Goal: Navigation & Orientation: Find specific page/section

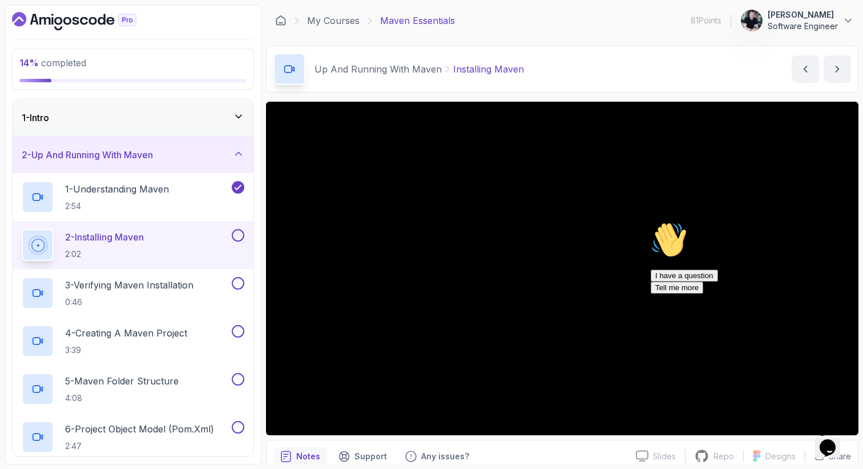
click at [836, 439] on icon "$i18n('chat', 'chat_widget')" at bounding box center [828, 447] width 16 height 17
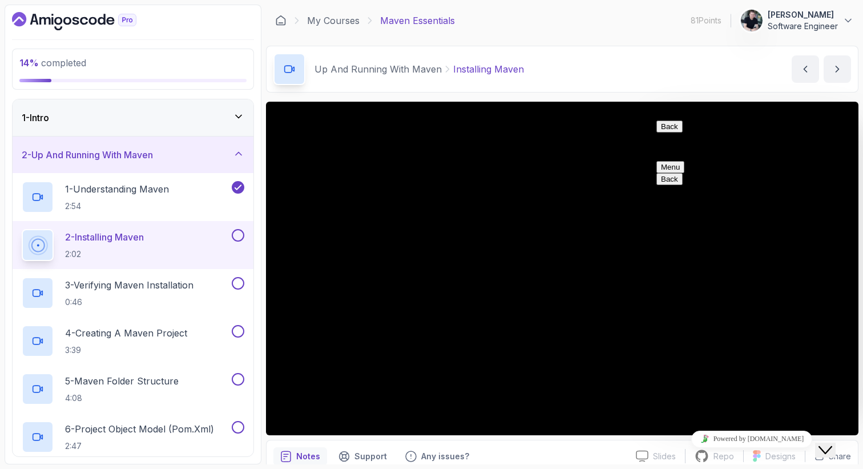
click at [833, 446] on icon "$i18n('chat', 'chat_widget')" at bounding box center [826, 450] width 14 height 8
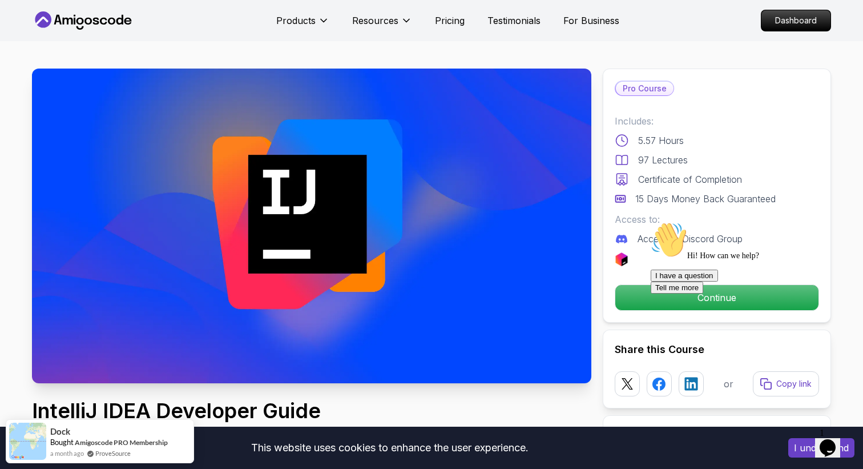
click at [107, 20] on icon at bounding box center [83, 20] width 103 height 18
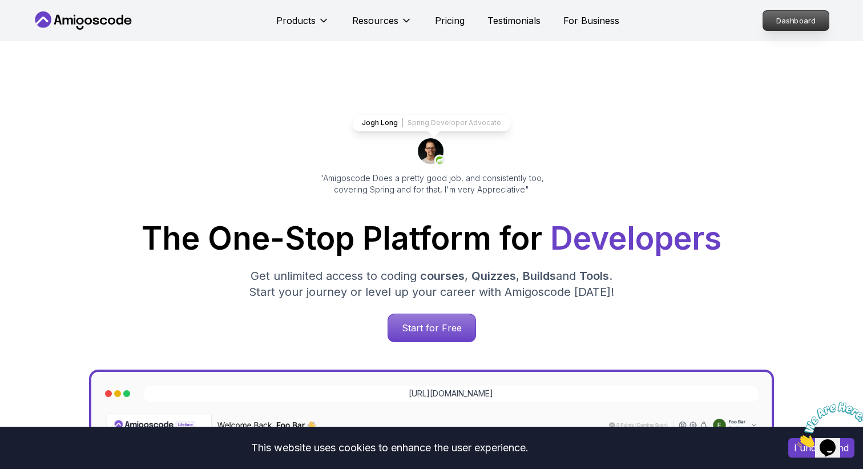
click at [801, 22] on p "Dashboard" at bounding box center [797, 20] width 66 height 19
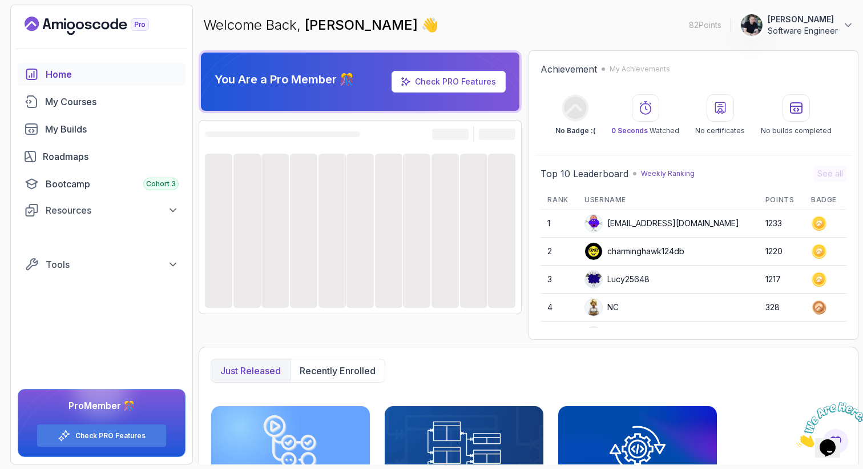
click at [797, 439] on icon "Close" at bounding box center [797, 444] width 0 height 10
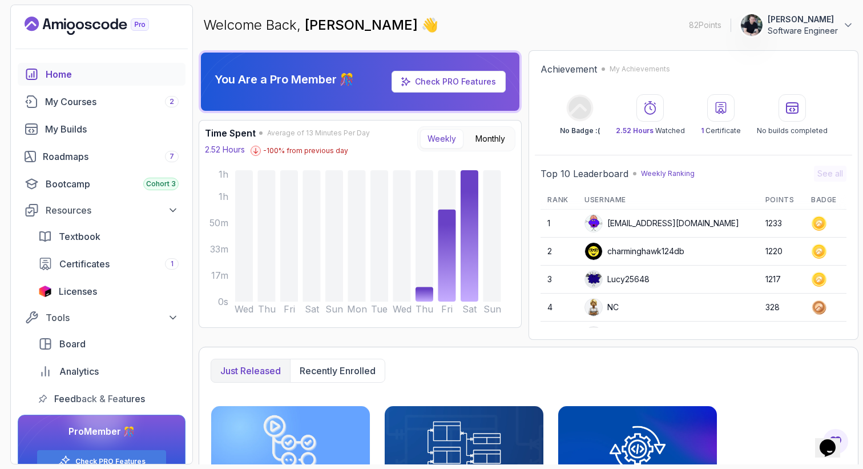
click at [578, 109] on circle at bounding box center [579, 107] width 27 height 27
click at [586, 121] on circle at bounding box center [579, 107] width 27 height 27
drag, startPoint x: 690, startPoint y: 21, endPoint x: 725, endPoint y: 21, distance: 34.8
click at [725, 21] on div "82 Points 1 krystian czaplicki Software Engineer" at bounding box center [771, 25] width 165 height 23
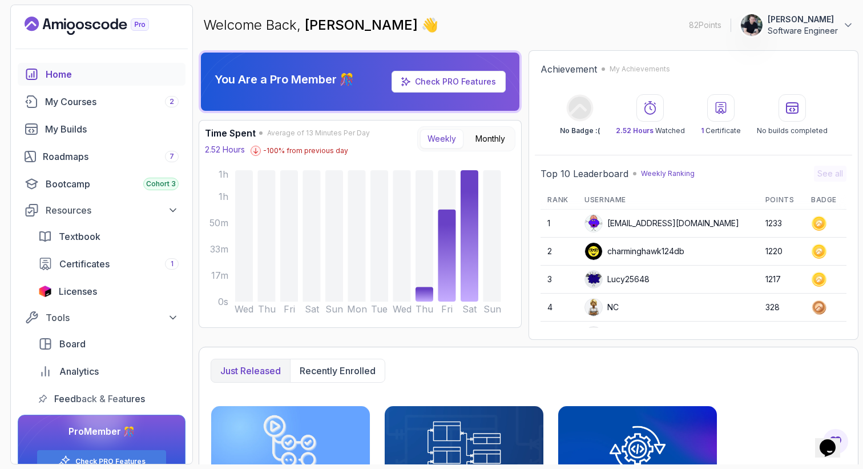
click at [725, 21] on div "82 Points 1 krystian czaplicki Software Engineer" at bounding box center [771, 25] width 165 height 23
click at [80, 104] on div "My Courses 2" at bounding box center [112, 102] width 134 height 14
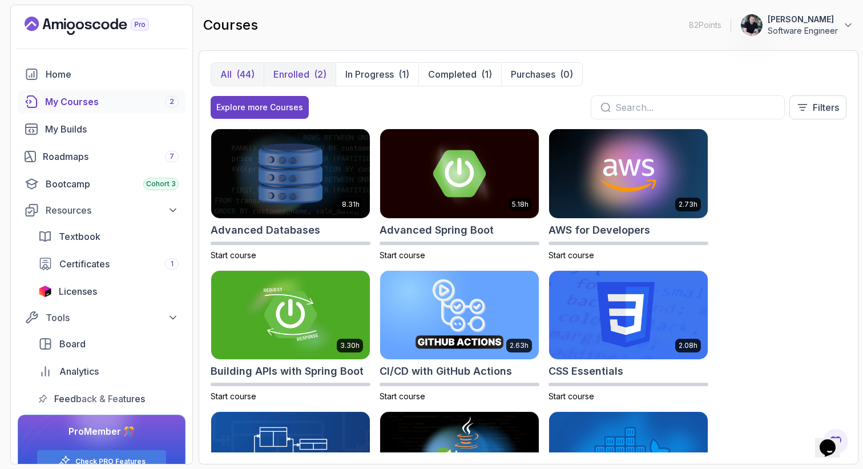
click at [298, 75] on p "Enrolled" at bounding box center [292, 74] width 36 height 14
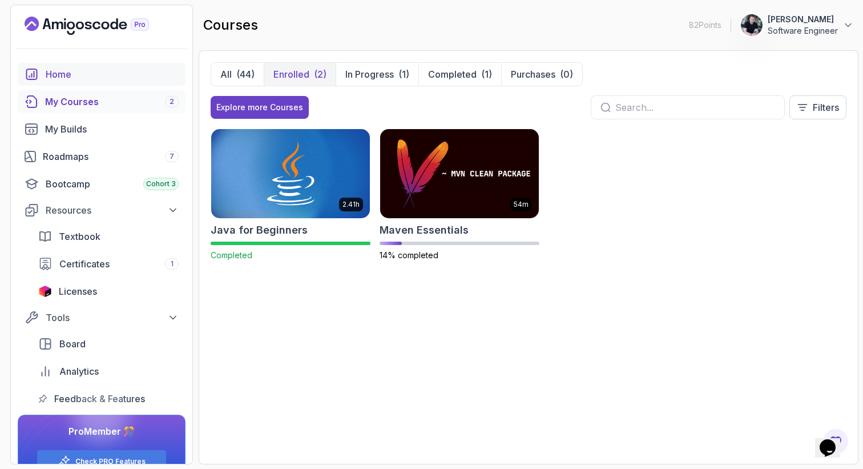
click at [107, 75] on div "Home" at bounding box center [112, 74] width 133 height 14
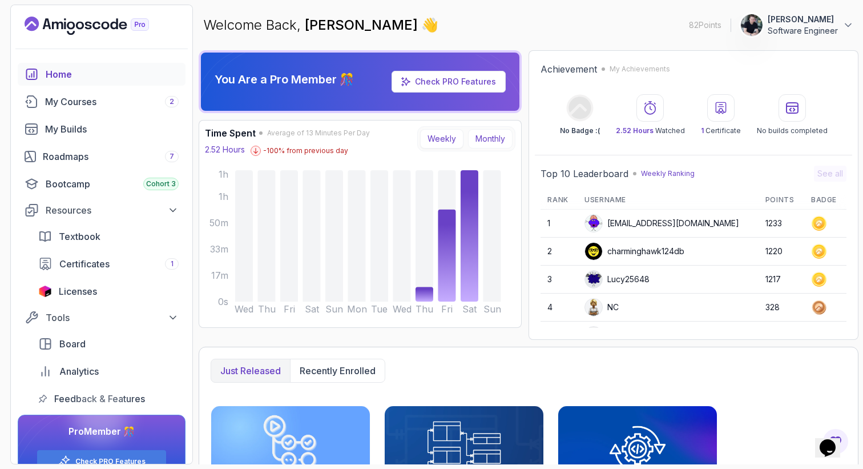
click at [484, 144] on button "Monthly" at bounding box center [490, 138] width 45 height 19
click at [439, 142] on button "Weekly" at bounding box center [441, 138] width 43 height 19
click at [485, 138] on button "Monthly" at bounding box center [490, 138] width 45 height 19
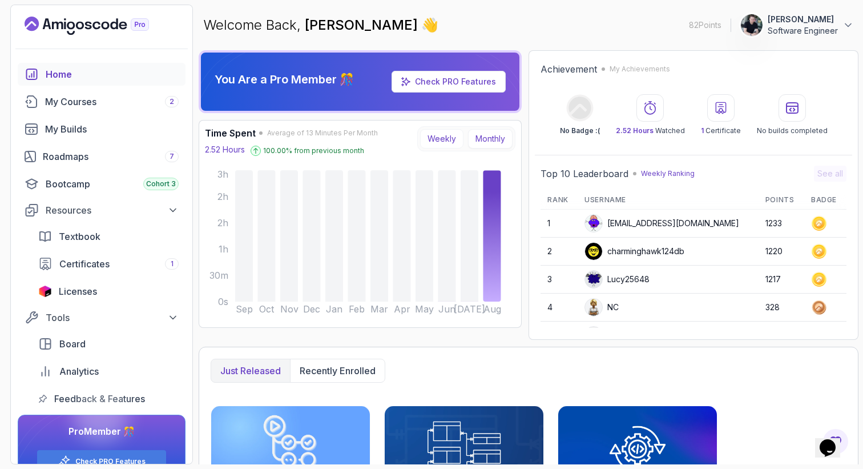
click at [443, 138] on button "Weekly" at bounding box center [441, 138] width 43 height 19
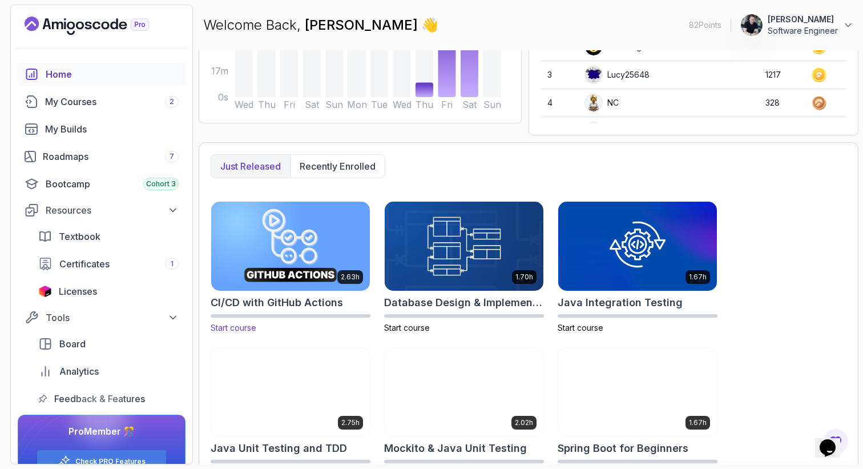
scroll to position [217, 0]
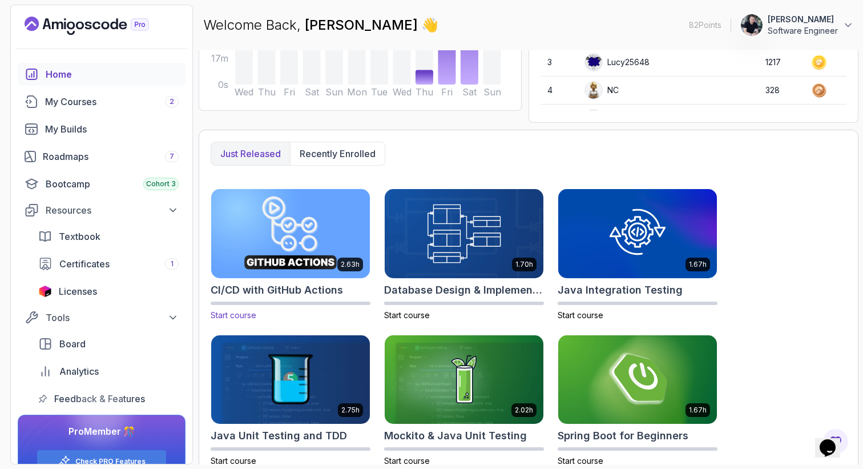
click at [326, 287] on h2 "CI/CD with GitHub Actions" at bounding box center [277, 290] width 132 height 16
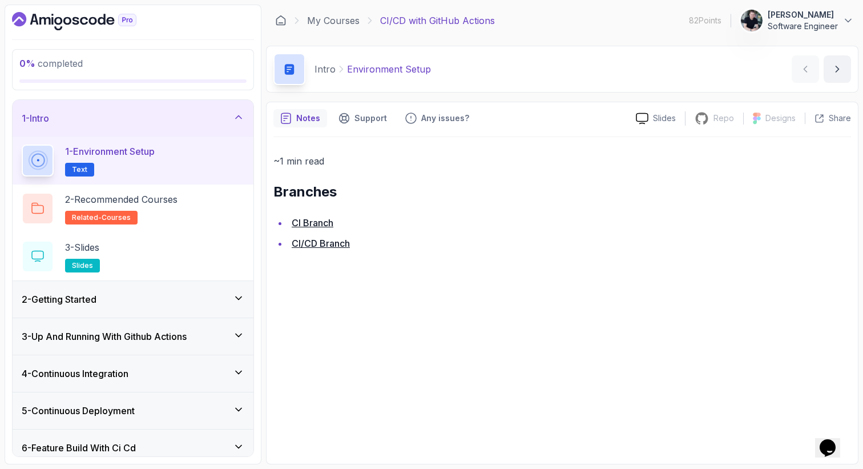
click at [235, 296] on icon at bounding box center [238, 297] width 11 height 11
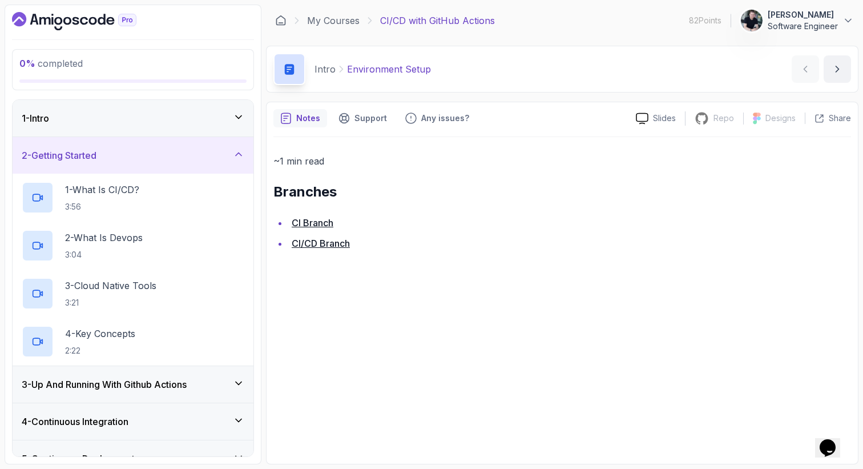
click at [74, 13] on icon "Dashboard" at bounding box center [74, 21] width 124 height 18
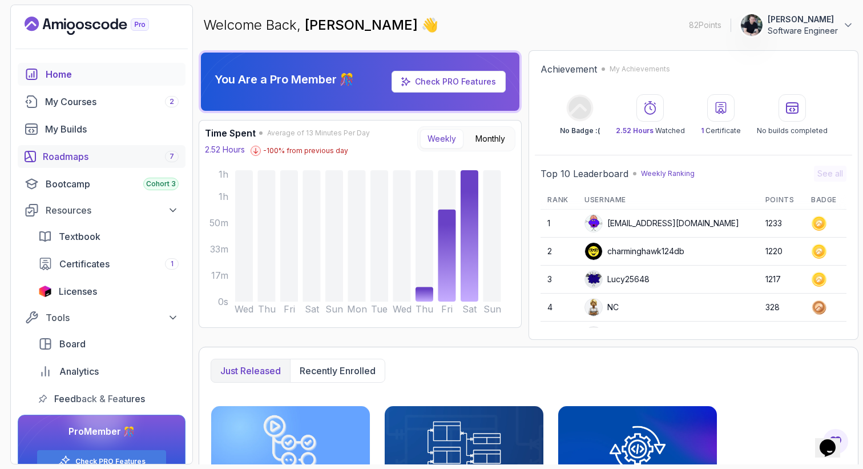
click at [91, 159] on div "Roadmaps 7" at bounding box center [111, 157] width 136 height 14
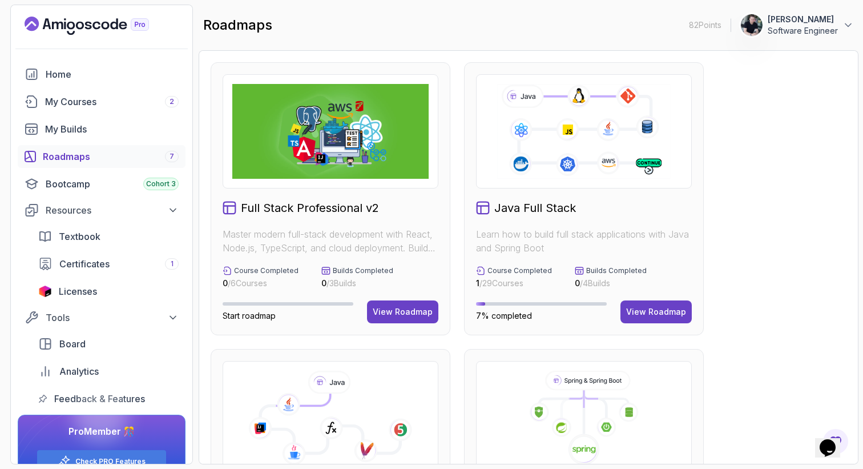
click at [332, 197] on div "Full Stack Professional v2 Master modern full-stack development with React, Nod…" at bounding box center [331, 198] width 240 height 273
click at [387, 311] on div "View Roadmap" at bounding box center [403, 311] width 60 height 11
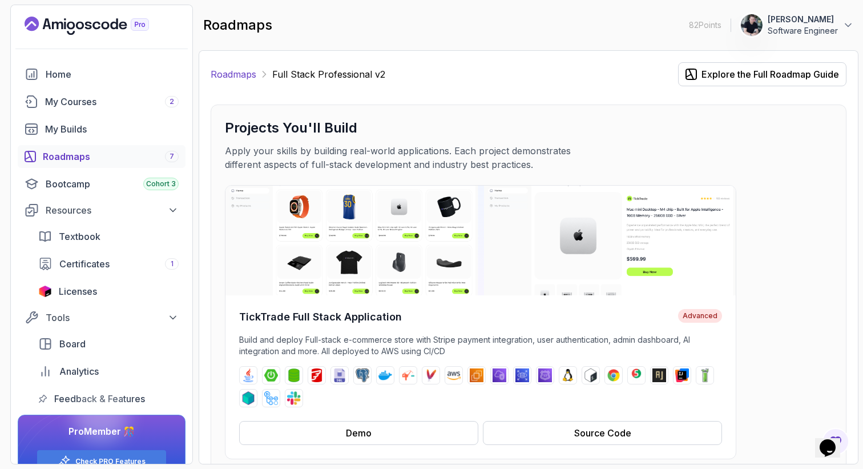
click at [246, 74] on link "Roadmaps" at bounding box center [234, 74] width 46 height 14
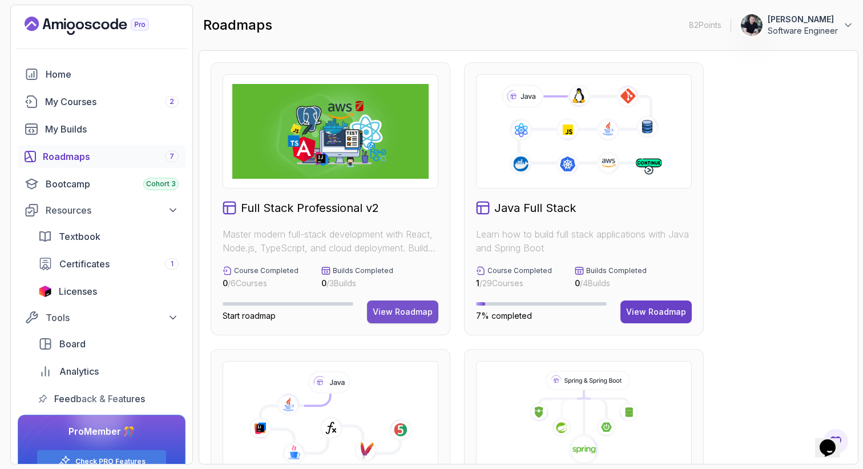
click at [395, 309] on div "View Roadmap" at bounding box center [403, 311] width 60 height 11
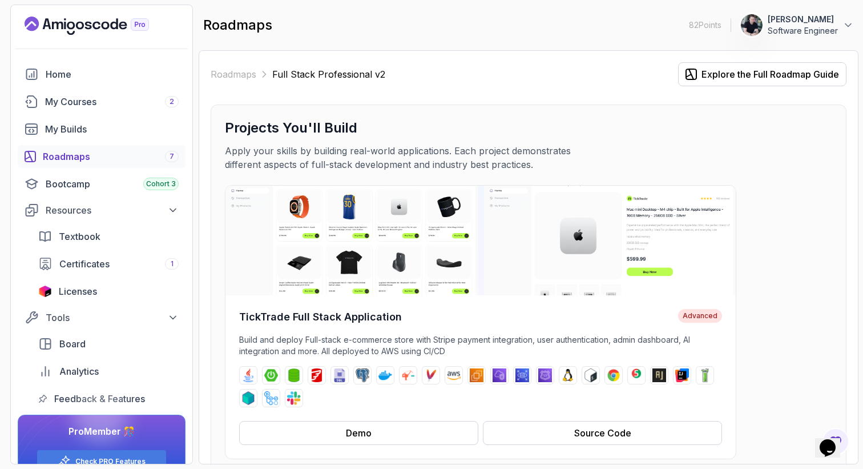
click at [70, 26] on icon "Landing page" at bounding box center [87, 26] width 124 height 18
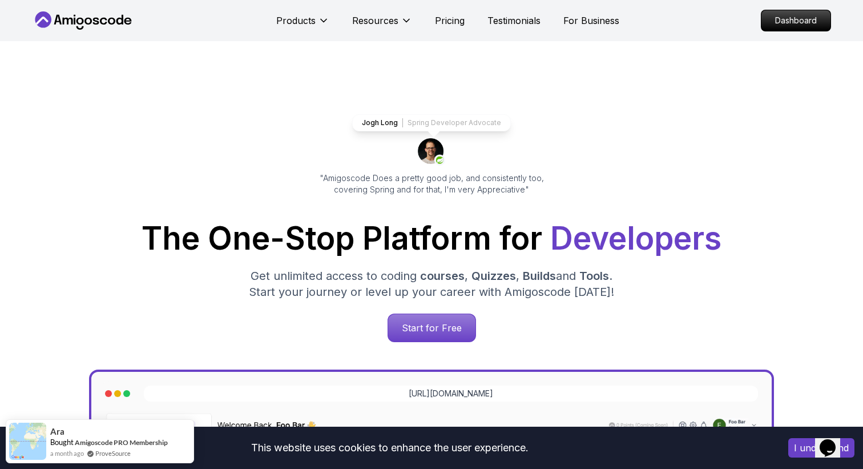
click at [70, 26] on icon at bounding box center [83, 20] width 103 height 18
click at [102, 16] on icon at bounding box center [83, 20] width 103 height 18
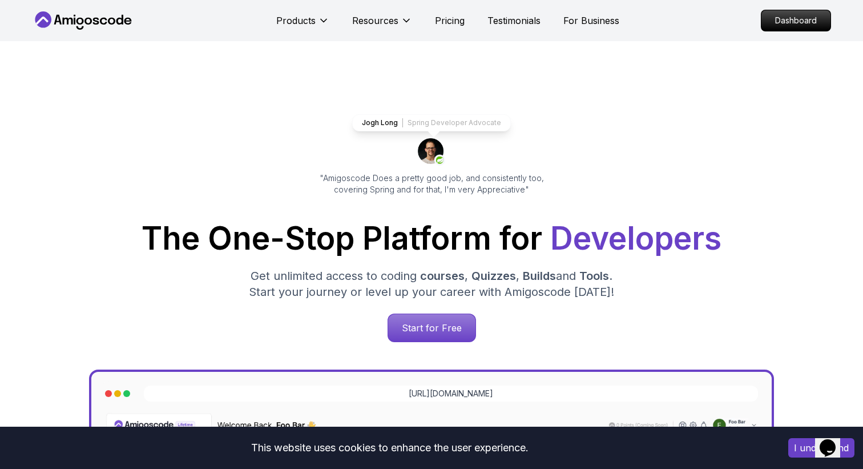
click at [112, 19] on icon at bounding box center [111, 21] width 7 height 7
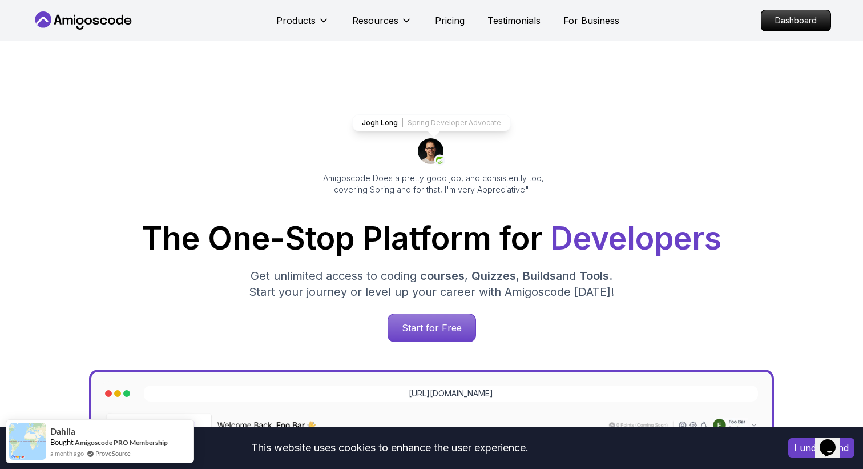
click at [78, 25] on icon at bounding box center [83, 20] width 103 height 18
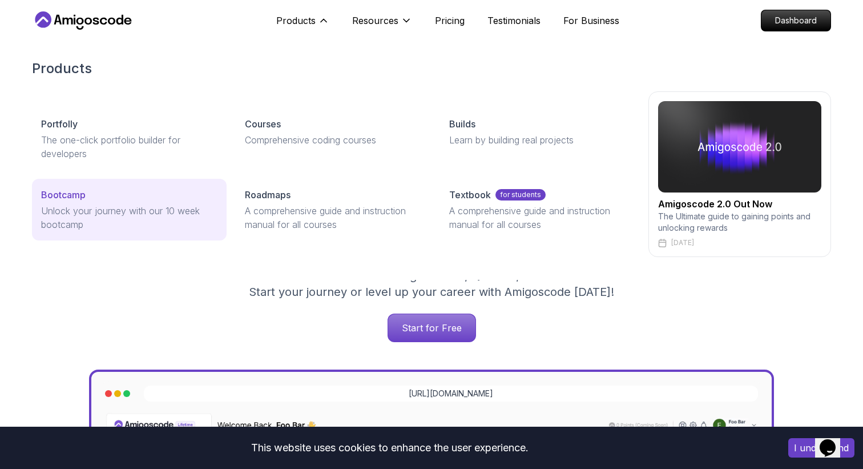
click at [192, 222] on p "Unlock your journey with our 10 week bootcamp" at bounding box center [129, 217] width 176 height 27
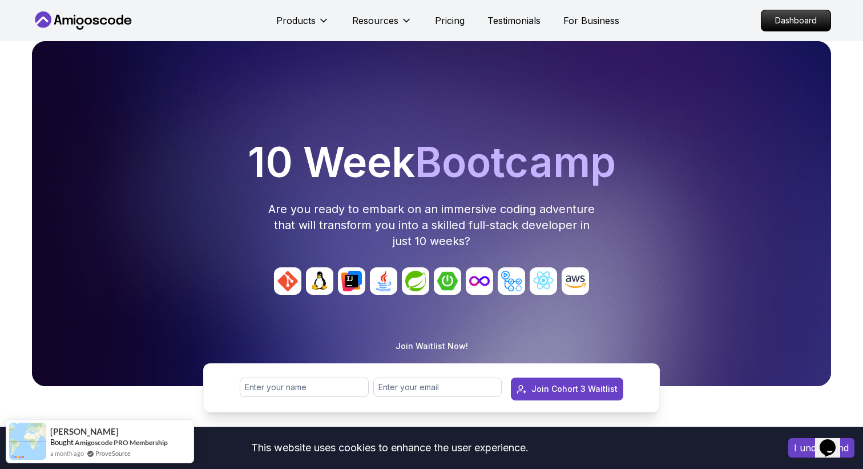
click at [77, 14] on icon at bounding box center [83, 20] width 103 height 18
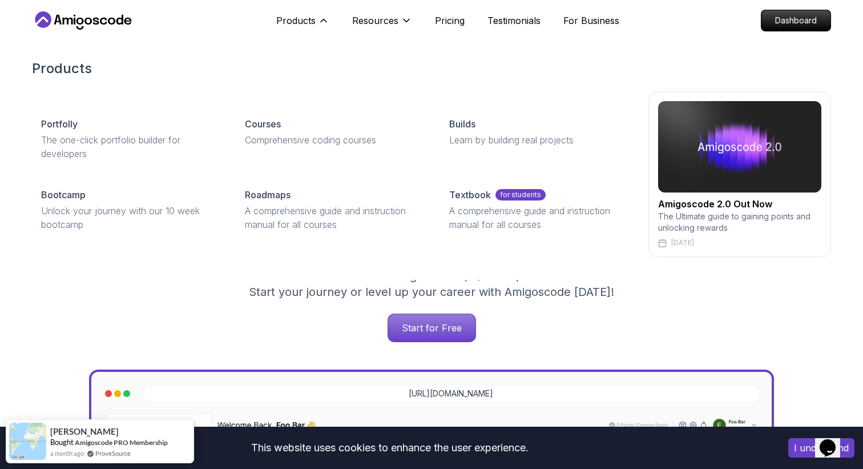
click at [698, 223] on p "The Ultimate guide to gaining points and unlocking rewards" at bounding box center [739, 222] width 163 height 23
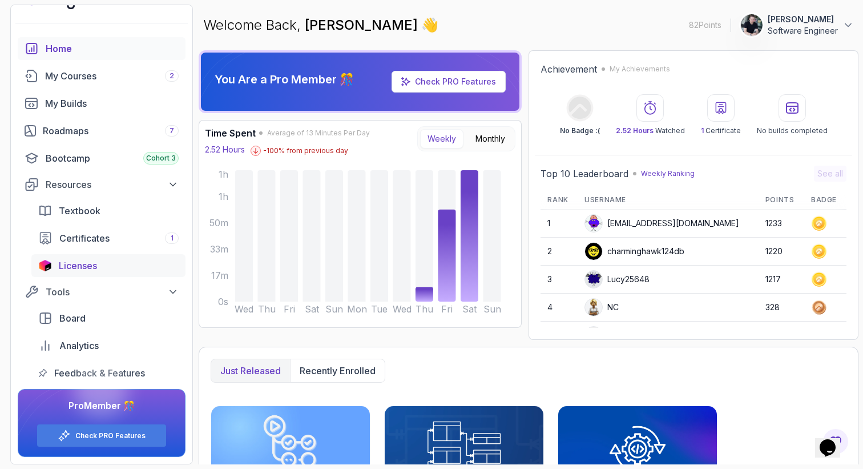
scroll to position [26, 0]
click at [89, 347] on span "Analytics" at bounding box center [78, 346] width 39 height 14
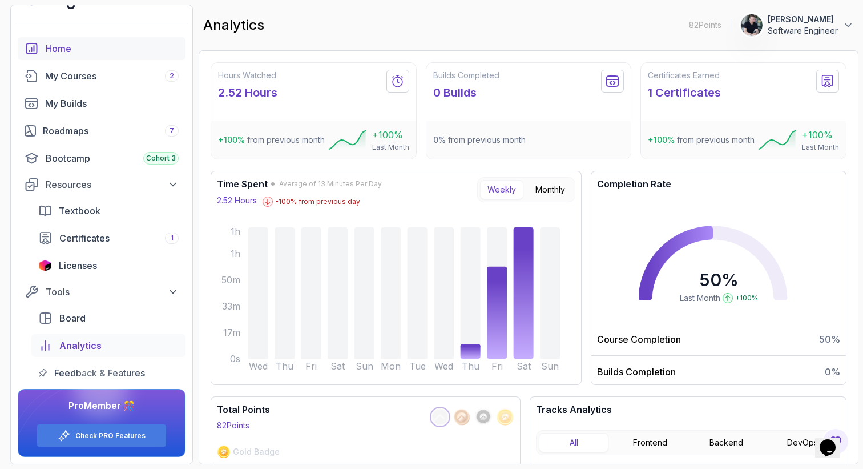
click at [49, 53] on div "Home" at bounding box center [112, 49] width 133 height 14
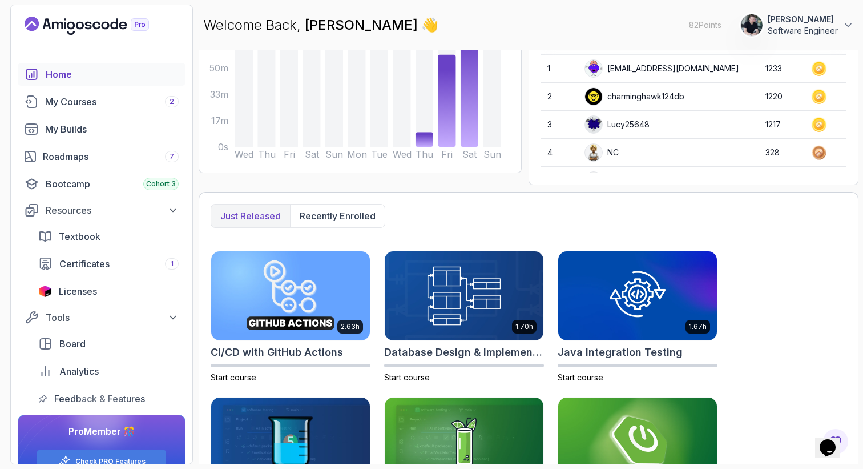
scroll to position [168, 0]
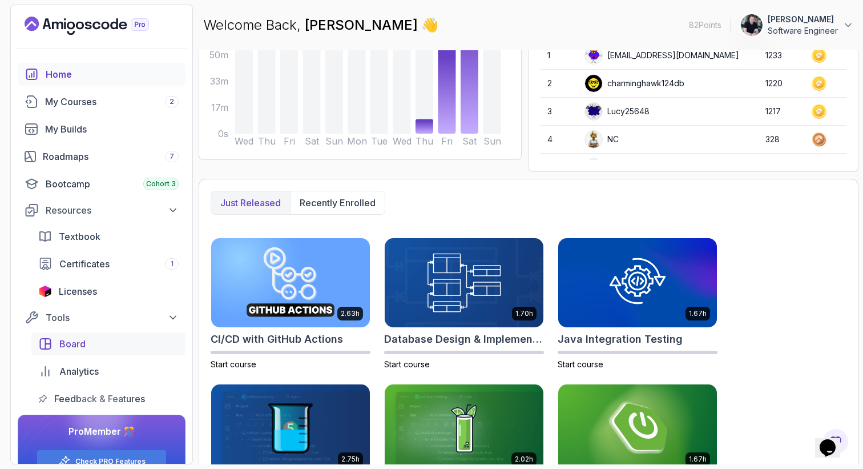
click at [107, 339] on div "Board" at bounding box center [118, 344] width 119 height 14
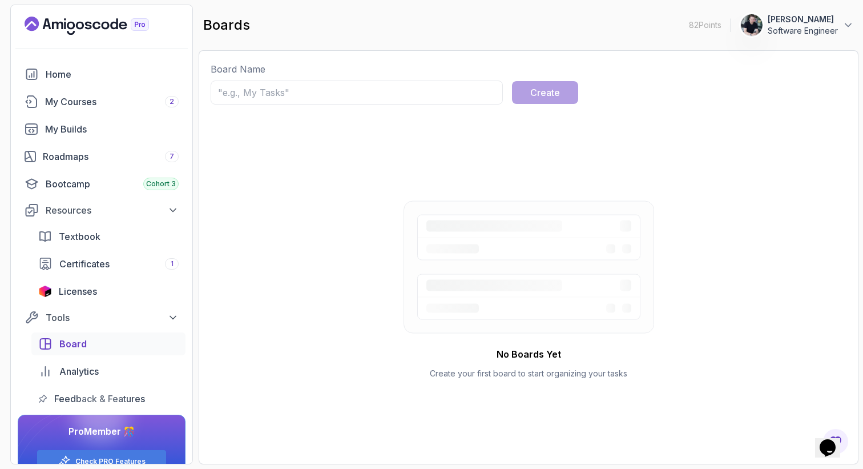
click at [383, 90] on input "text" at bounding box center [357, 93] width 292 height 24
click at [307, 186] on div "No Boards Yet Create your first board to start organizing your tasks" at bounding box center [529, 289] width 636 height 325
click at [86, 372] on span "Analytics" at bounding box center [78, 371] width 39 height 14
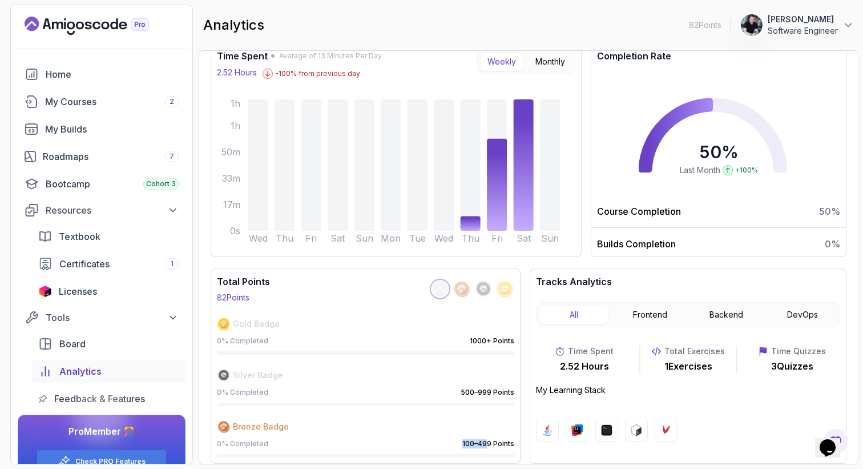
drag, startPoint x: 464, startPoint y: 440, endPoint x: 500, endPoint y: 440, distance: 36.0
click at [494, 440] on p "100–499 Points" at bounding box center [489, 443] width 52 height 9
click at [500, 440] on p "100–499 Points" at bounding box center [489, 443] width 52 height 9
drag, startPoint x: 509, startPoint y: 443, endPoint x: 460, endPoint y: 443, distance: 49.1
click at [459, 443] on div "0 % Completed 100–499 Points" at bounding box center [366, 443] width 298 height 9
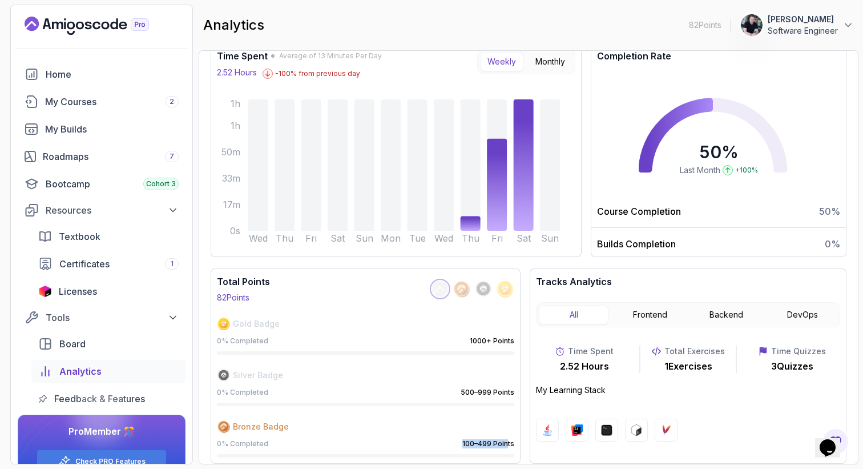
click at [460, 443] on div "0 % Completed 100–499 Points" at bounding box center [366, 443] width 298 height 9
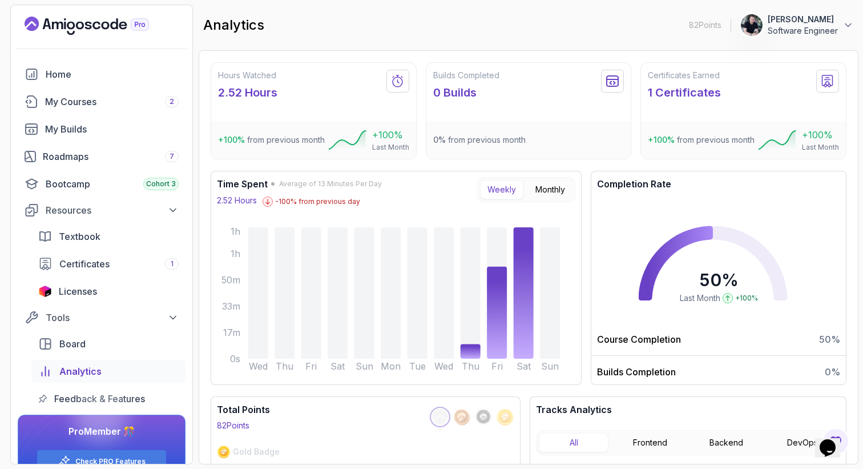
click at [90, 31] on icon "Landing page" at bounding box center [87, 26] width 124 height 18
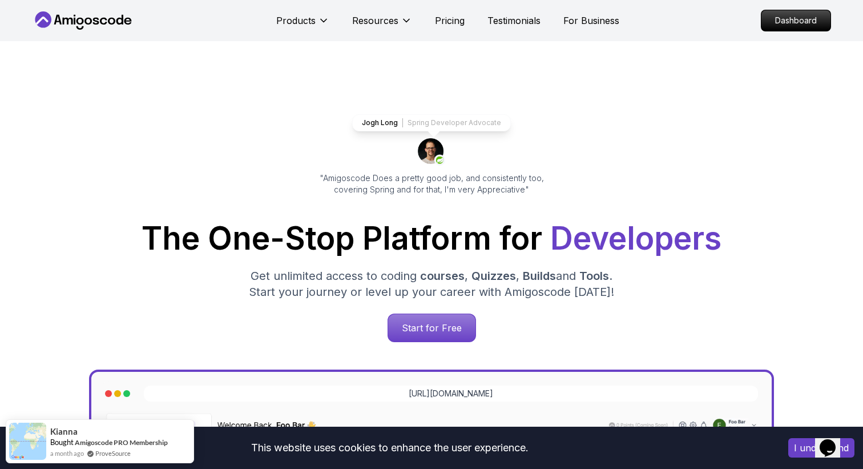
click at [102, 14] on icon at bounding box center [83, 20] width 103 height 18
